Goal: Find specific page/section: Find specific page/section

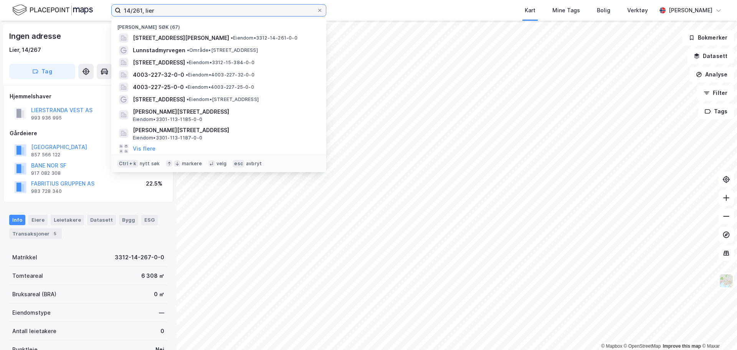
drag, startPoint x: 243, startPoint y: 14, endPoint x: 114, endPoint y: 6, distance: 129.6
click at [114, 6] on label "14/261, lier" at bounding box center [218, 10] width 215 height 12
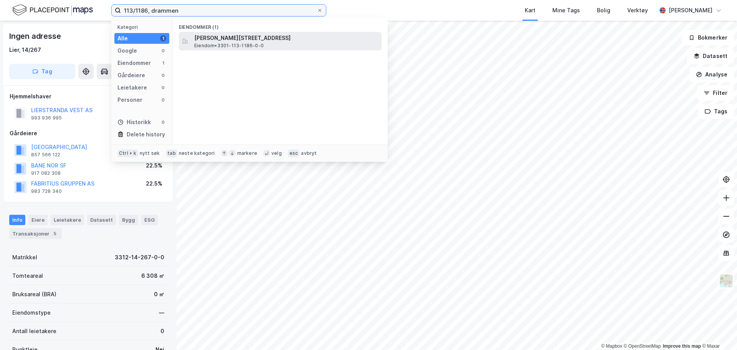
type input "113/1186, drammen"
click at [276, 41] on span "[PERSON_NAME][STREET_ADDRESS]" at bounding box center [286, 37] width 184 height 9
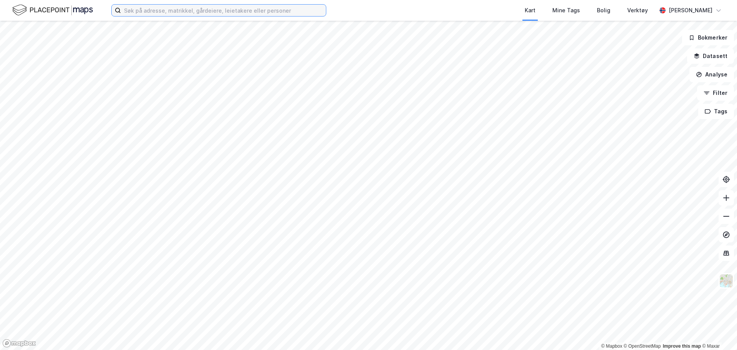
click at [144, 13] on input at bounding box center [223, 11] width 205 height 12
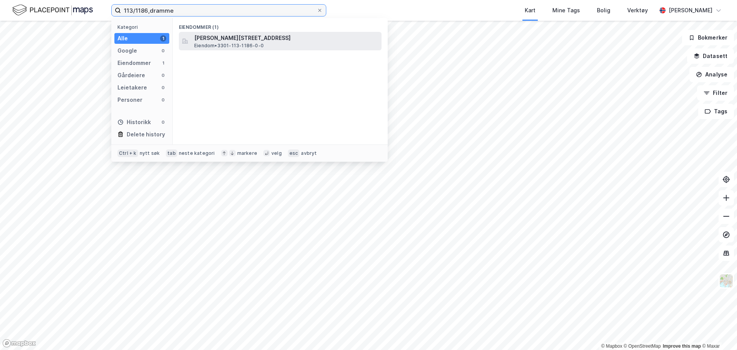
type input "113/1186,dramme"
